Goal: Information Seeking & Learning: Learn about a topic

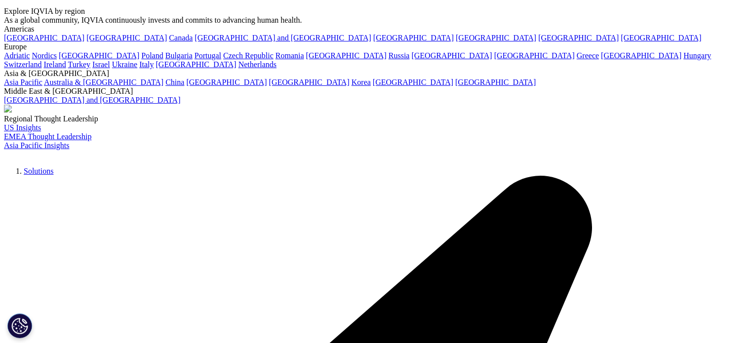
scroll to position [17, 0]
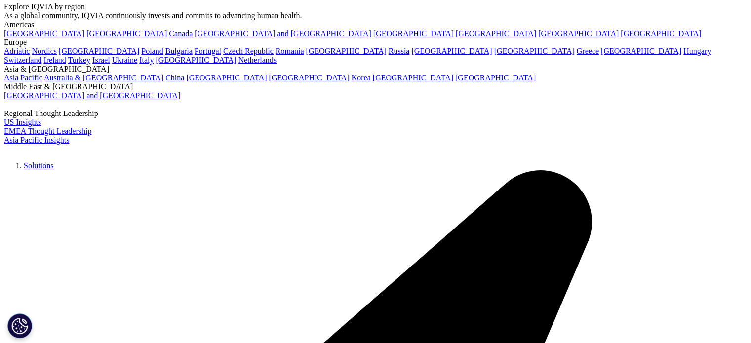
scroll to position [23, 0]
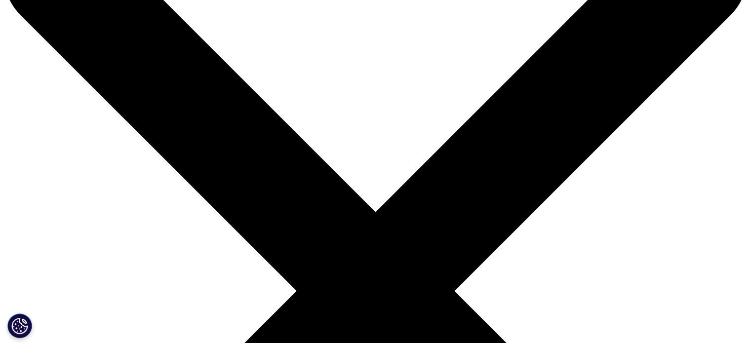
scroll to position [124, 0]
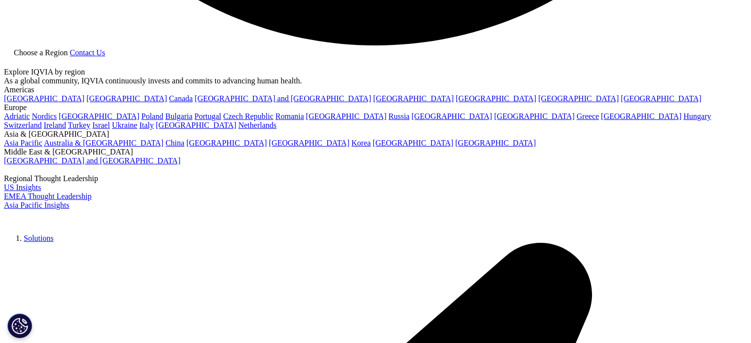
scroll to position [2202, 0]
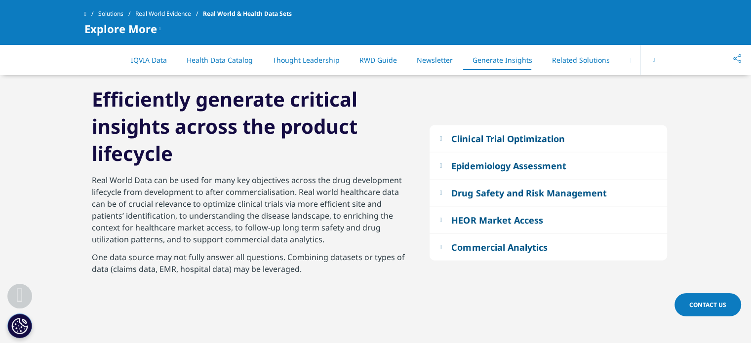
click at [442, 135] on em at bounding box center [441, 138] width 2 height 6
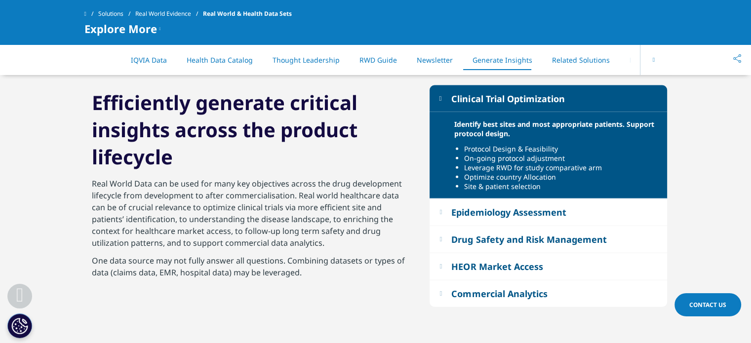
click at [442, 96] on em at bounding box center [441, 98] width 2 height 6
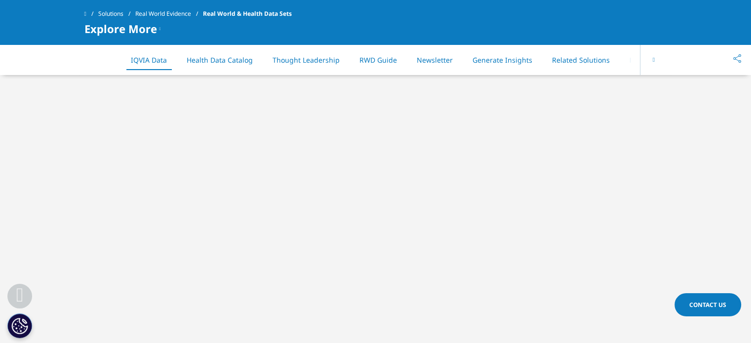
scroll to position [502, 0]
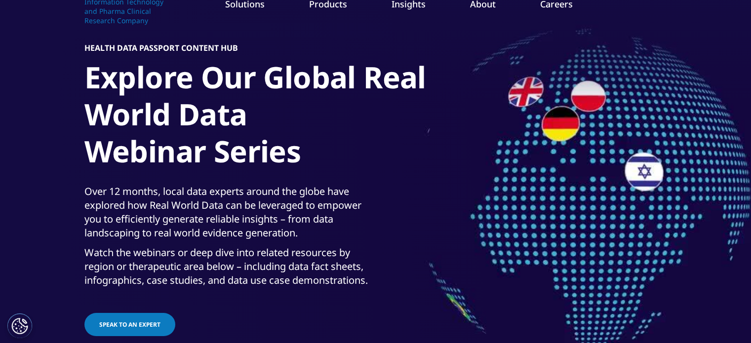
scroll to position [51, 0]
